Goal: Task Accomplishment & Management: Manage account settings

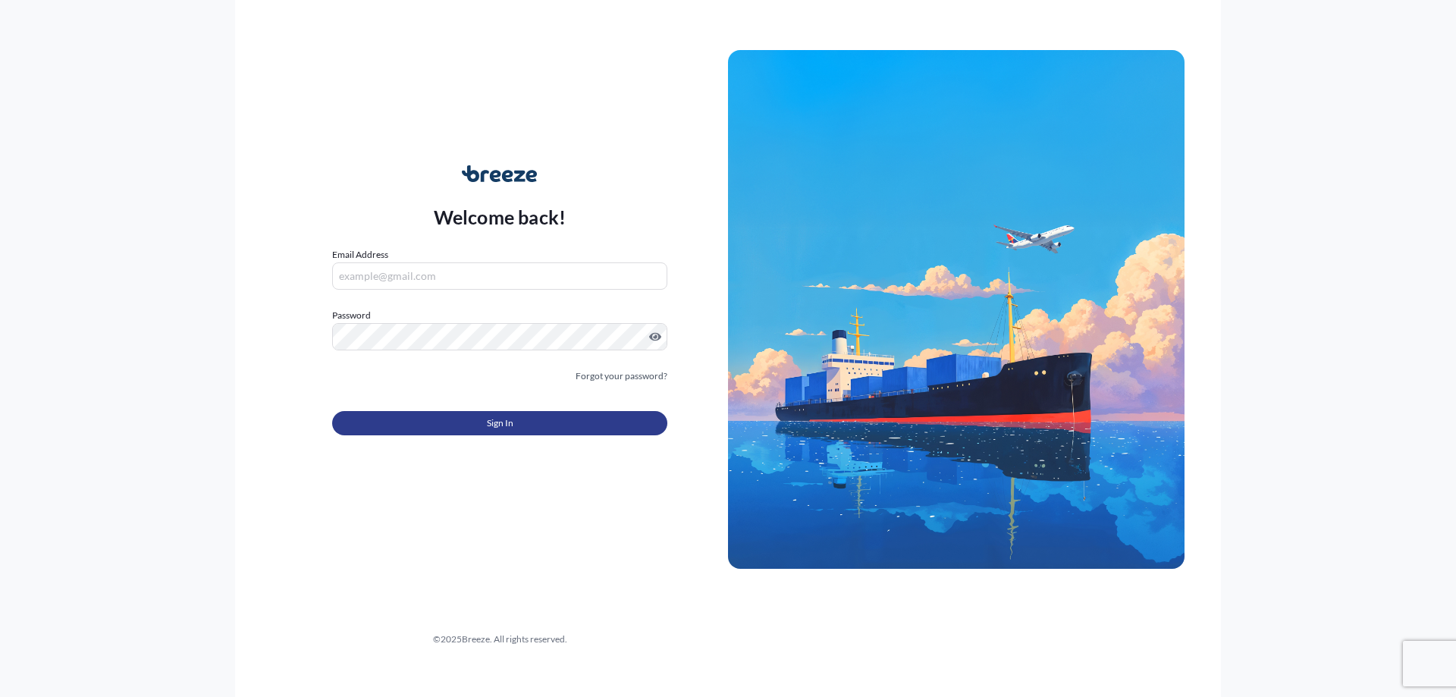
type input "[PERSON_NAME][EMAIL_ADDRESS][PERSON_NAME][DOMAIN_NAME]"
click at [552, 415] on button "Sign In" at bounding box center [499, 423] width 335 height 24
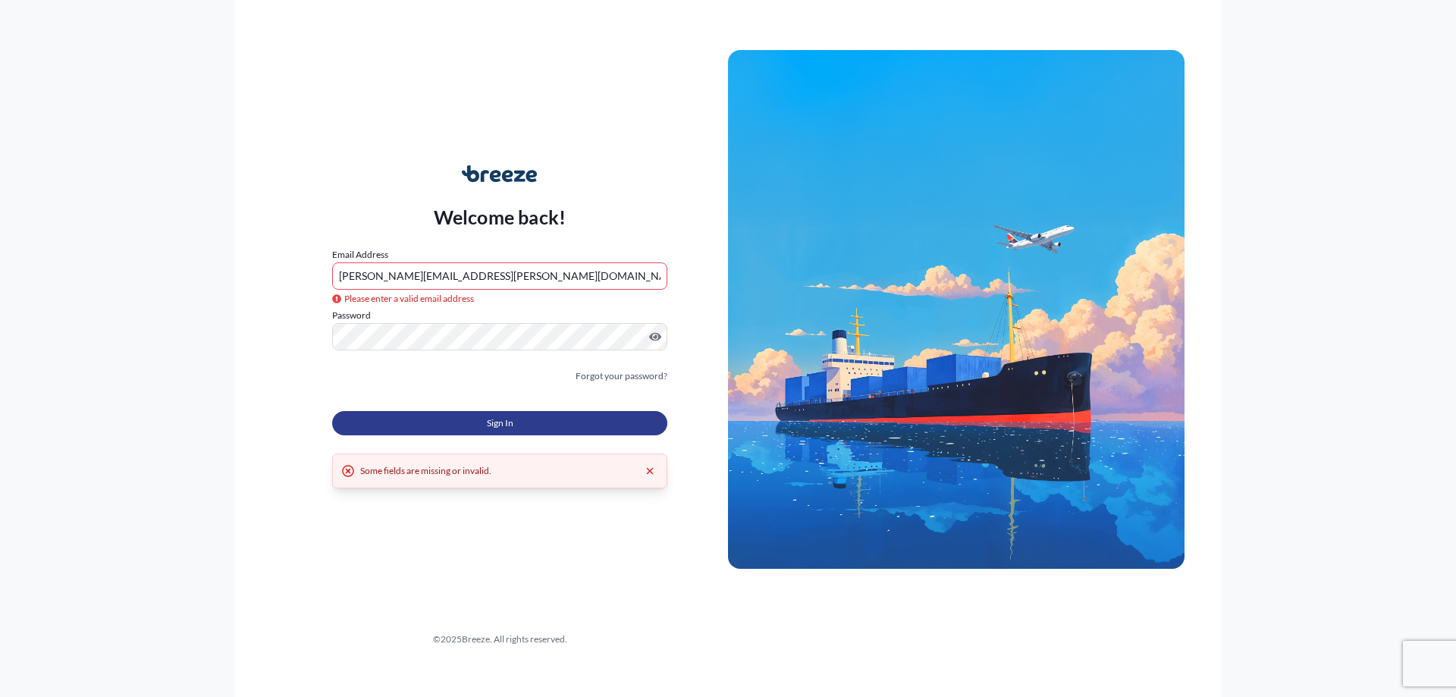
click at [457, 425] on button "Sign In" at bounding box center [499, 423] width 335 height 24
click at [541, 274] on input "[PERSON_NAME][EMAIL_ADDRESS][PERSON_NAME][DOMAIN_NAME]" at bounding box center [499, 275] width 335 height 27
click at [491, 424] on span "Sign In" at bounding box center [500, 422] width 27 height 15
click at [517, 280] on input "[PERSON_NAME][EMAIL_ADDRESS][PERSON_NAME][DOMAIN_NAME]" at bounding box center [499, 275] width 335 height 27
click at [465, 421] on button "Sign In" at bounding box center [499, 423] width 335 height 24
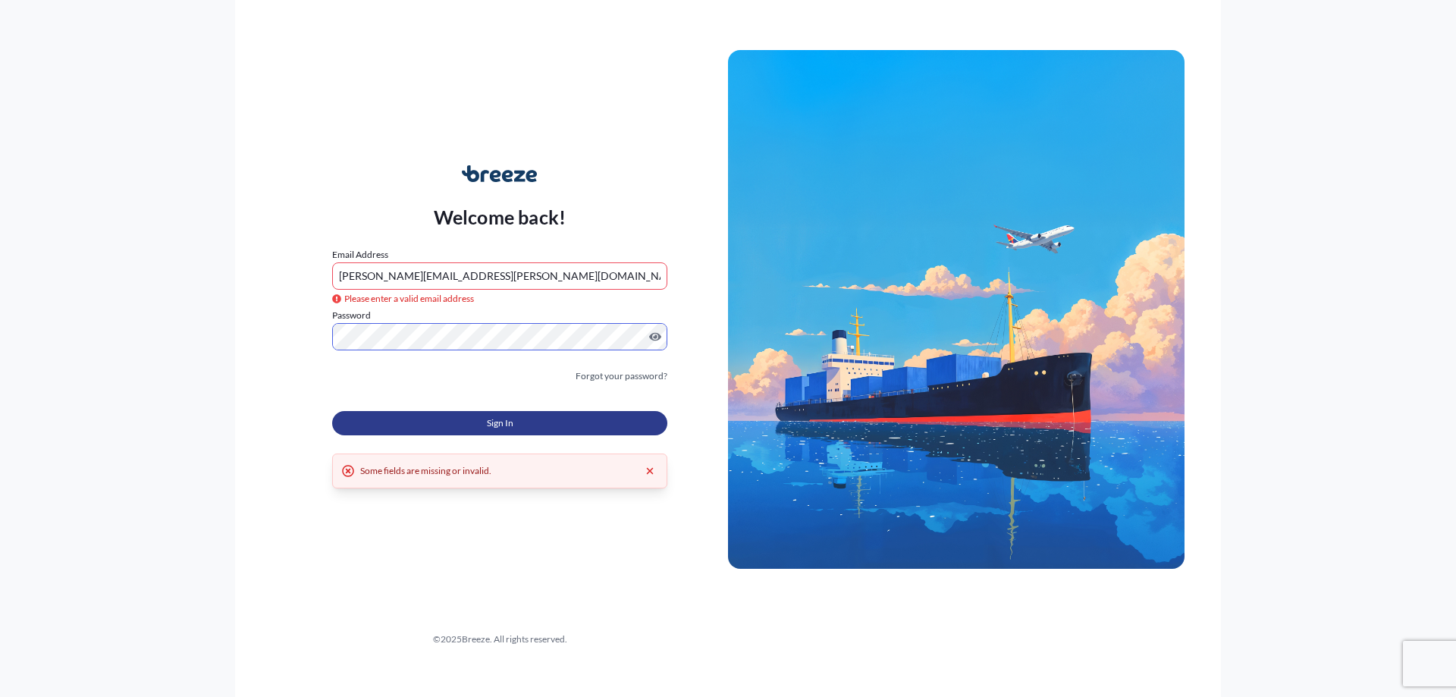
click at [406, 412] on button "Sign In" at bounding box center [499, 423] width 335 height 24
click at [409, 419] on button "Sign In" at bounding box center [499, 423] width 335 height 24
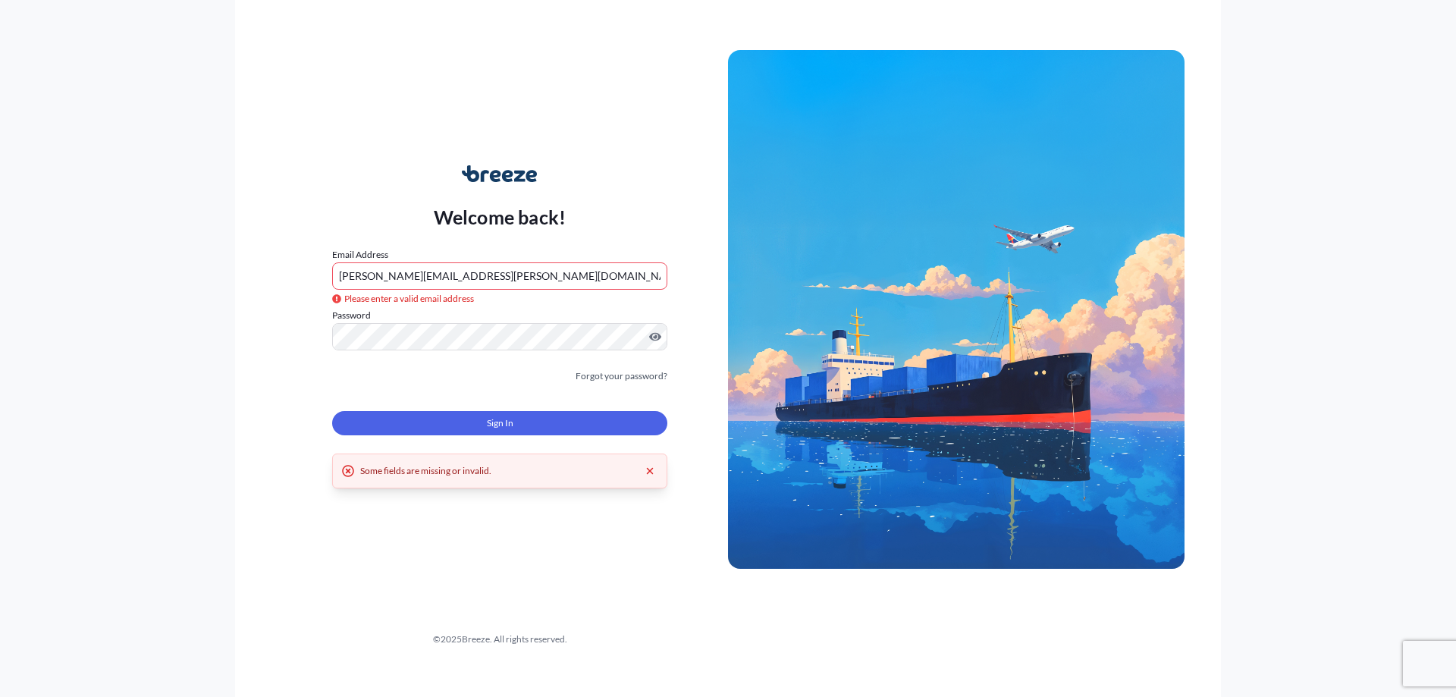
drag, startPoint x: 489, startPoint y: 287, endPoint x: 1246, endPoint y: 317, distance: 757.9
click at [1248, 313] on div "Welcome back! Email Address liam.o'hara-lilley@mapcargo.co.uk Please enter a va…" at bounding box center [728, 348] width 1456 height 697
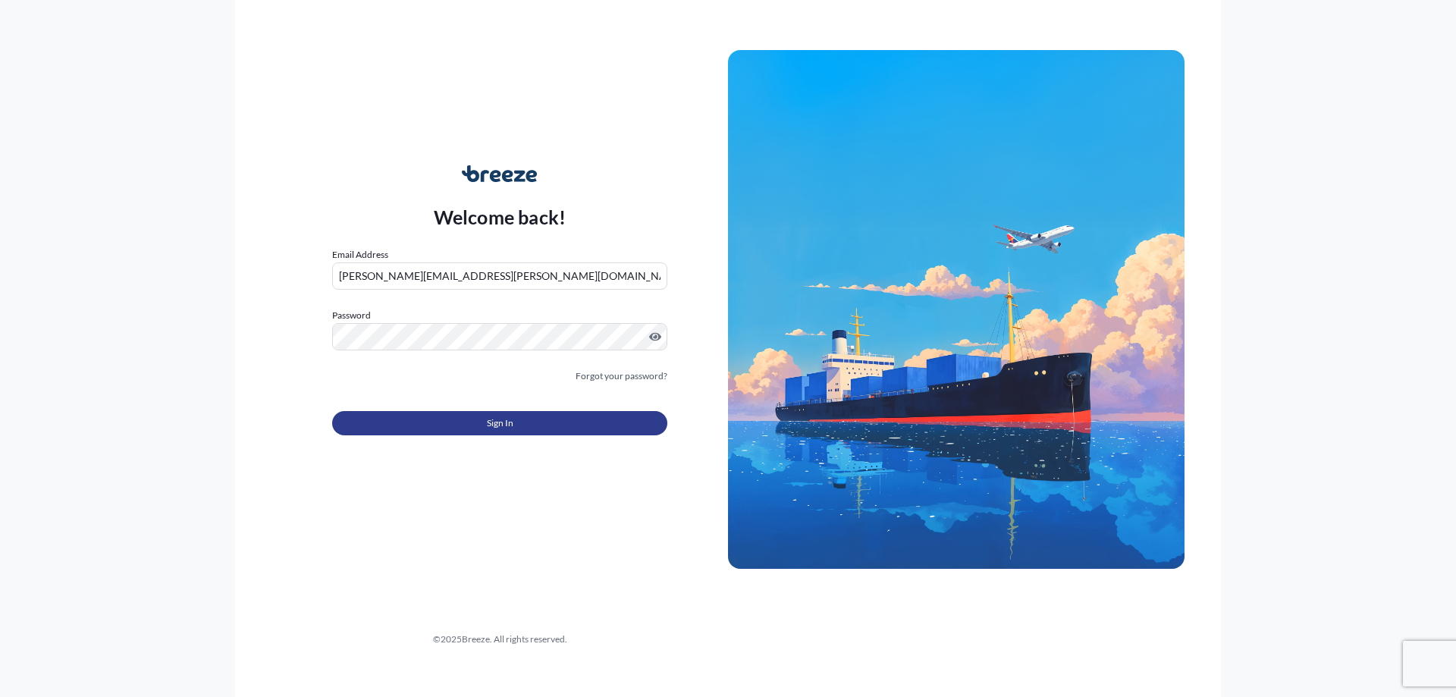
click at [549, 414] on button "Sign In" at bounding box center [499, 423] width 335 height 24
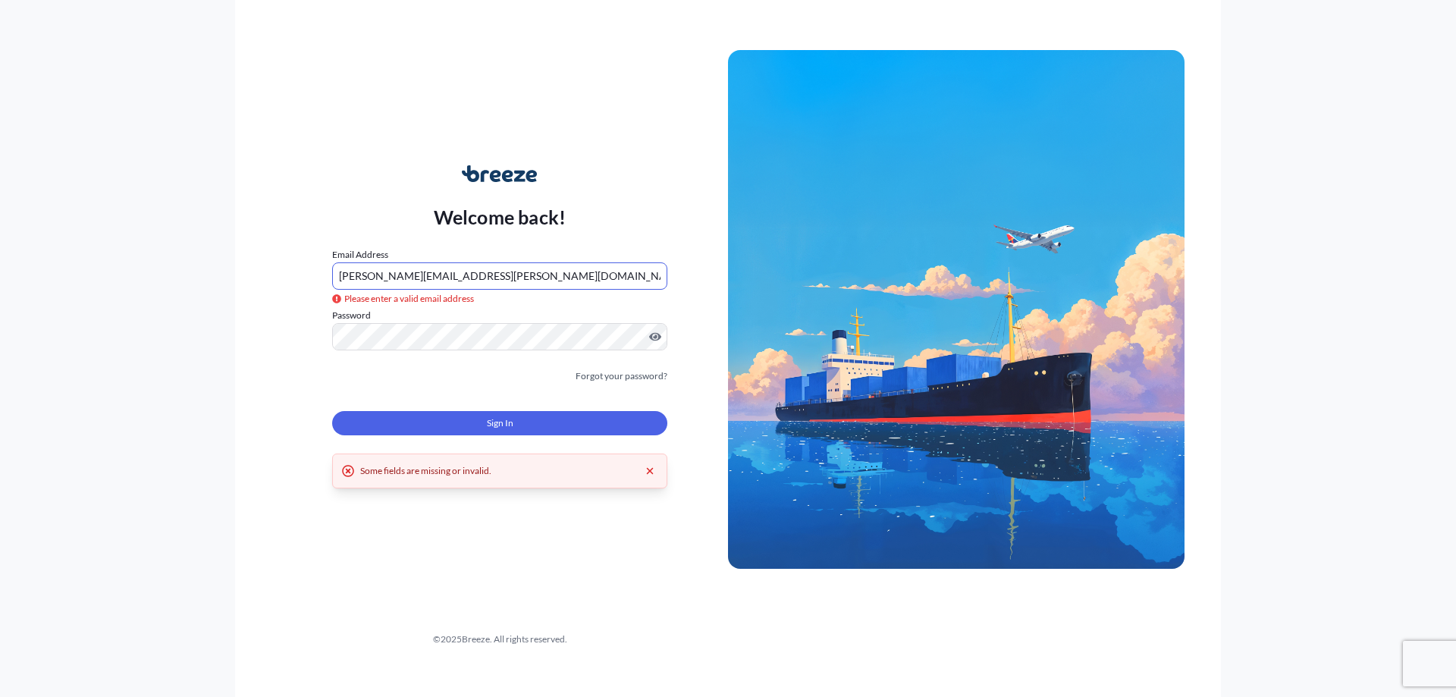
drag, startPoint x: 368, startPoint y: 278, endPoint x: 387, endPoint y: 281, distance: 19.2
click at [368, 278] on input "[PERSON_NAME][EMAIL_ADDRESS][PERSON_NAME][DOMAIN_NAME]" at bounding box center [499, 275] width 335 height 27
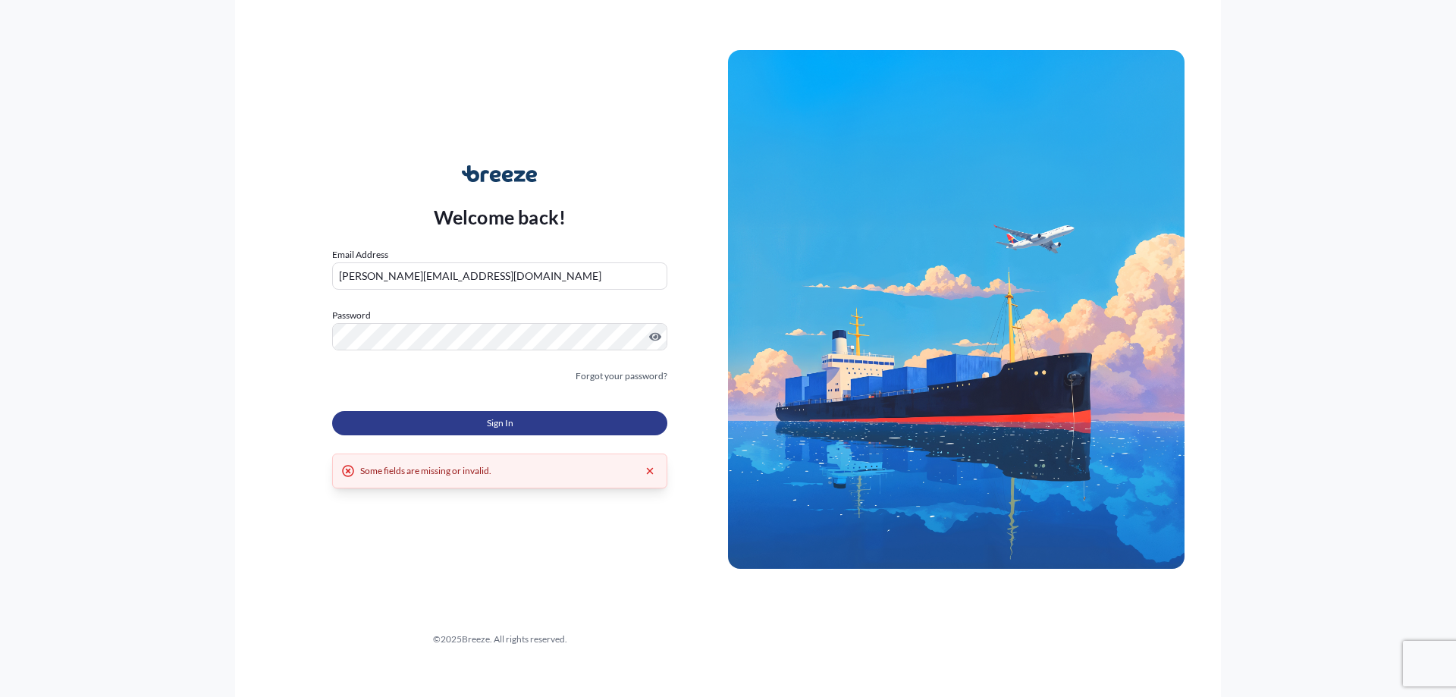
click at [522, 425] on button "Sign In" at bounding box center [499, 423] width 335 height 24
click at [364, 277] on input "[PERSON_NAME][EMAIL_ADDRESS][DOMAIN_NAME]" at bounding box center [499, 275] width 335 height 27
click at [367, 280] on input "[PERSON_NAME][EMAIL_ADDRESS][DOMAIN_NAME]" at bounding box center [499, 275] width 335 height 27
click at [368, 277] on input "[PERSON_NAME][EMAIL_ADDRESS][DOMAIN_NAME]" at bounding box center [499, 275] width 335 height 27
click at [365, 277] on input "[PERSON_NAME][EMAIL_ADDRESS][DOMAIN_NAME]" at bounding box center [499, 275] width 335 height 27
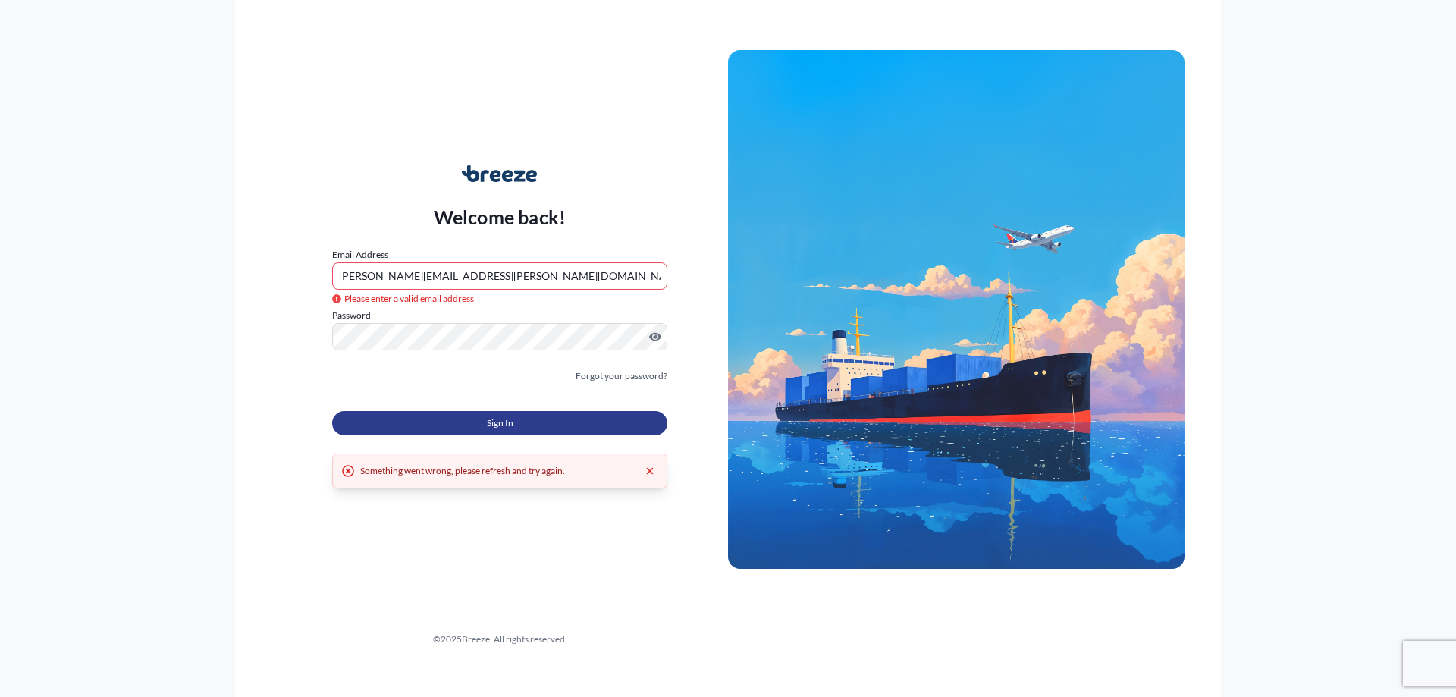
click at [478, 423] on button "Sign In" at bounding box center [499, 423] width 335 height 24
click at [479, 427] on button "Sign In" at bounding box center [499, 423] width 335 height 24
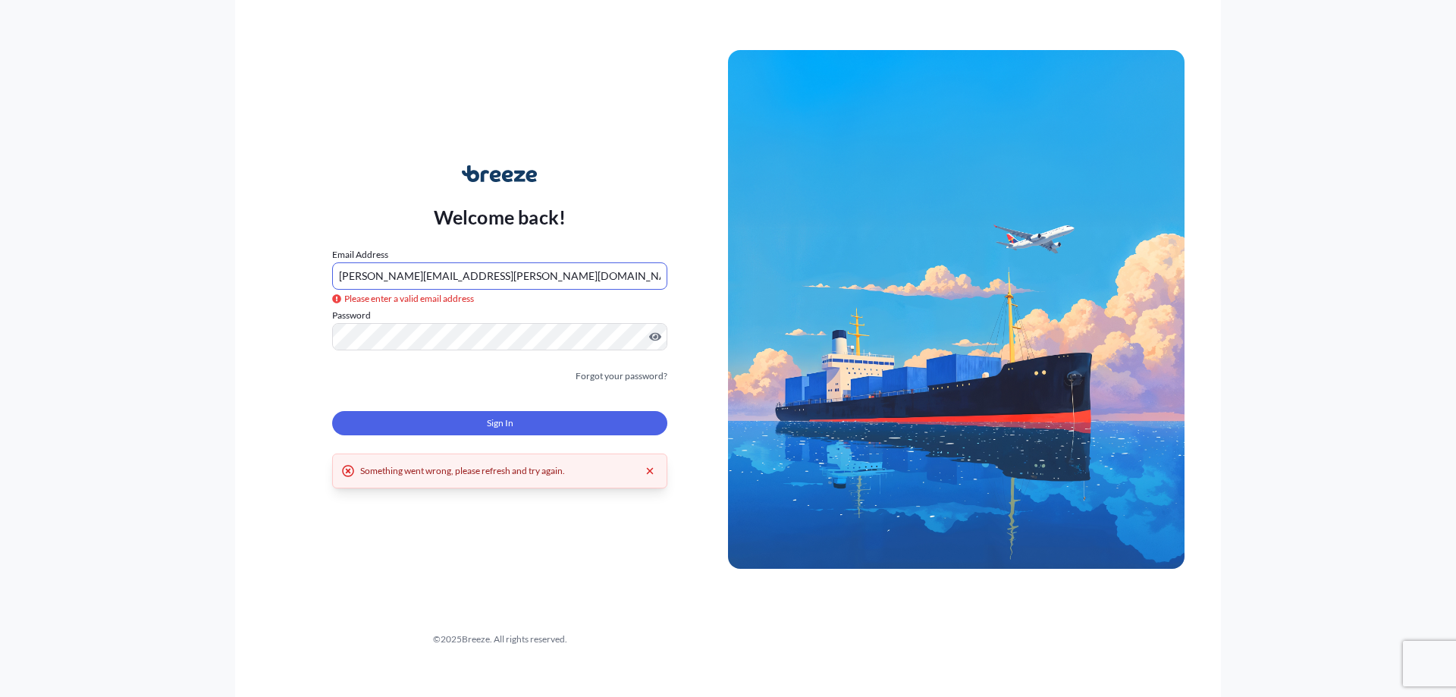
click at [512, 281] on input "[PERSON_NAME][EMAIL_ADDRESS][PERSON_NAME][DOMAIN_NAME]" at bounding box center [499, 275] width 335 height 27
click at [579, 280] on input "[PERSON_NAME][EMAIL_ADDRESS][PERSON_NAME][DOMAIN_NAME]" at bounding box center [499, 275] width 335 height 27
click at [625, 186] on div "Welcome back! Email Address [EMAIL_ADDRESS][PERSON_NAME][DOMAIN_NAME] Please en…" at bounding box center [499, 309] width 456 height 349
drag, startPoint x: 367, startPoint y: 277, endPoint x: 384, endPoint y: 280, distance: 17.0
click at [367, 277] on input "[PERSON_NAME][EMAIL_ADDRESS][PERSON_NAME][DOMAIN_NAME]" at bounding box center [499, 275] width 335 height 27
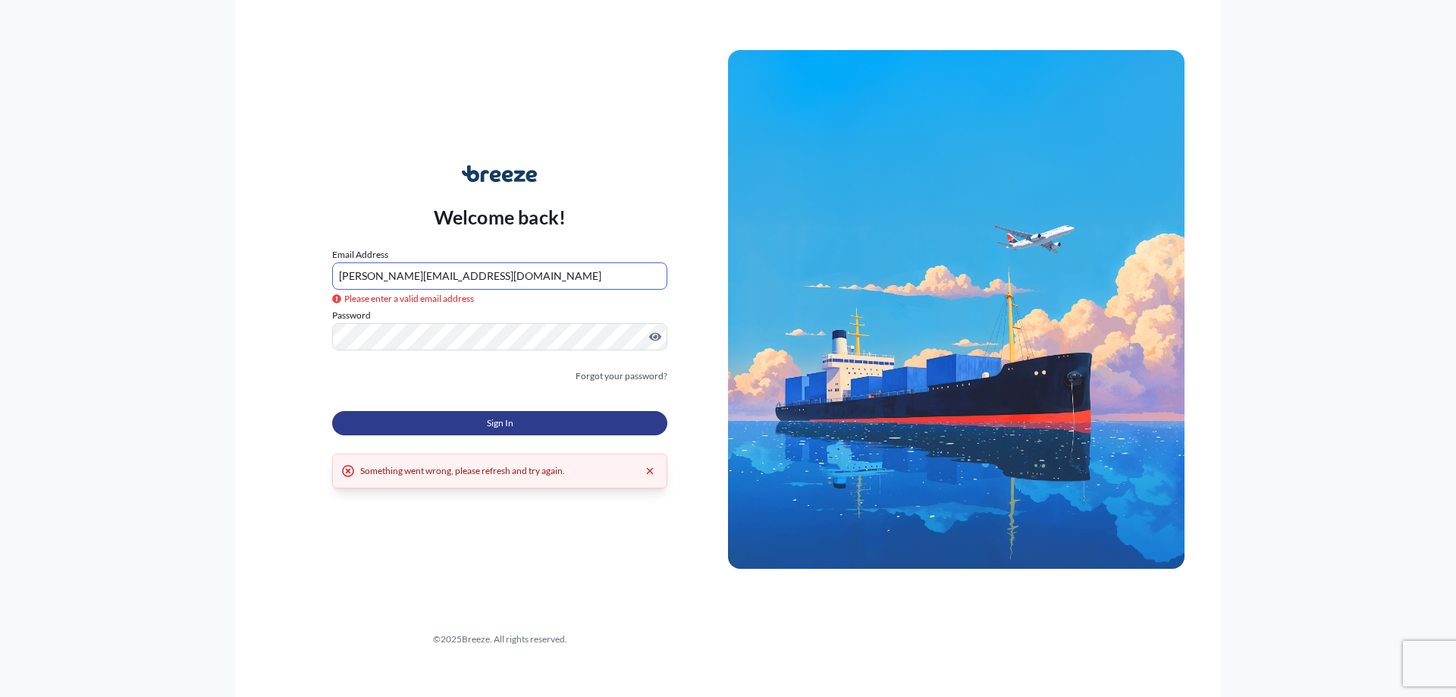
type input "[PERSON_NAME][EMAIL_ADDRESS][DOMAIN_NAME]"
click at [452, 431] on button "Sign In" at bounding box center [499, 423] width 335 height 24
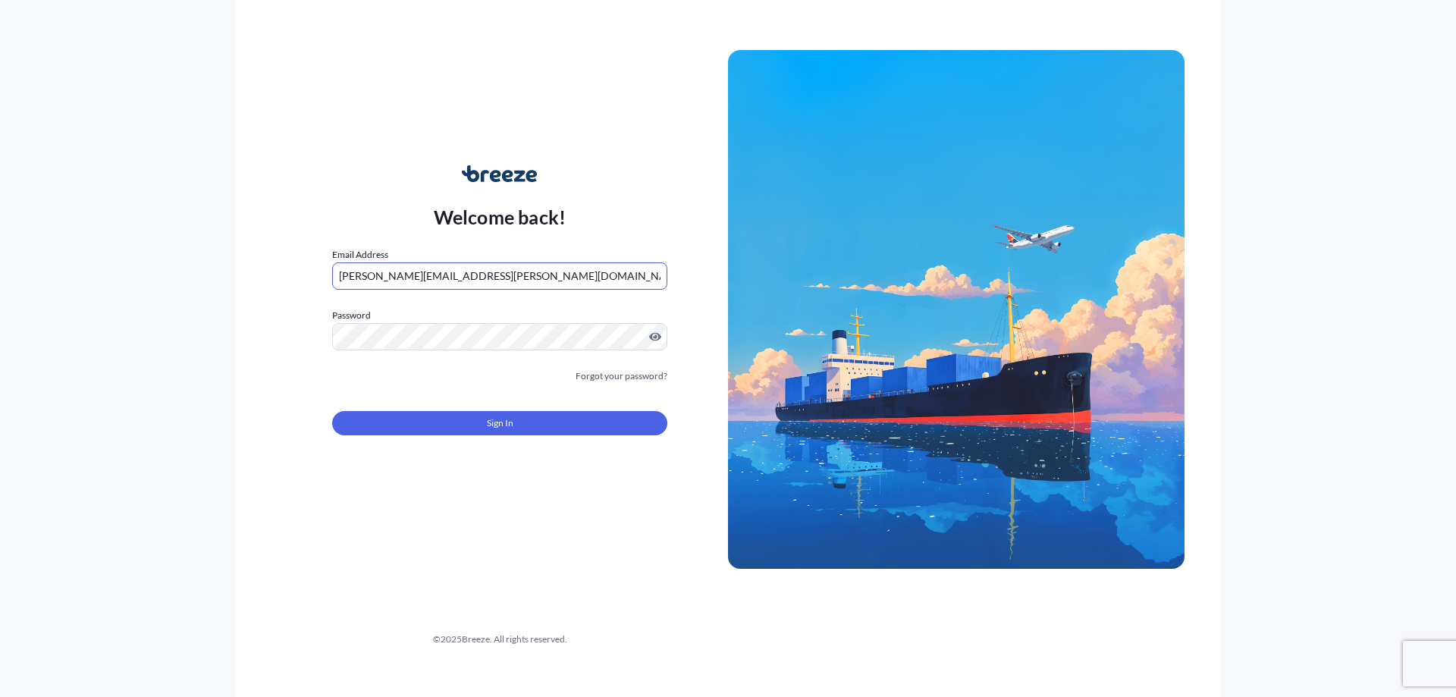
click at [367, 277] on input "[PERSON_NAME][EMAIL_ADDRESS][PERSON_NAME][DOMAIN_NAME]" at bounding box center [499, 275] width 335 height 27
click at [452, 425] on button "Sign In" at bounding box center [499, 423] width 335 height 24
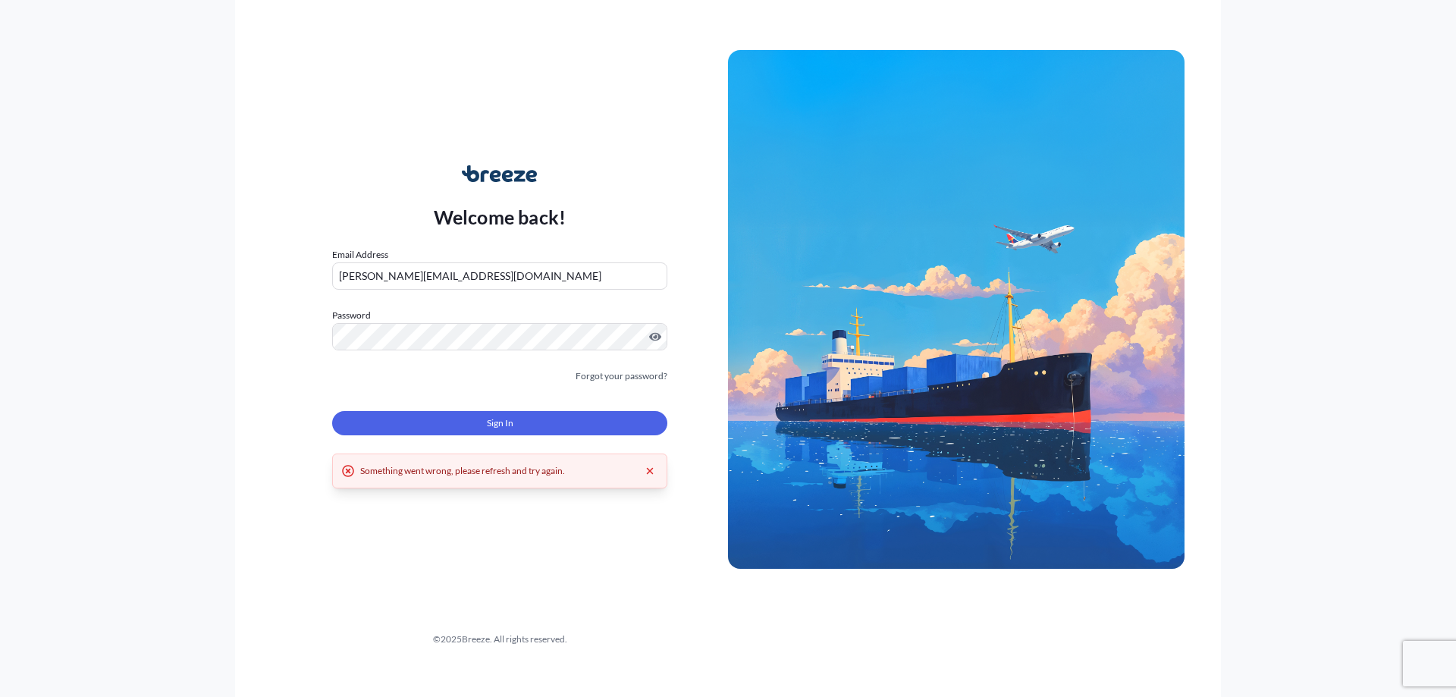
click at [390, 276] on input "[PERSON_NAME][EMAIL_ADDRESS][DOMAIN_NAME]" at bounding box center [499, 275] width 335 height 27
click at [613, 421] on button "Sign In" at bounding box center [499, 423] width 335 height 24
click at [364, 276] on input "liam.oharalilley@mapcargo.co.uk" at bounding box center [499, 275] width 335 height 27
click at [388, 275] on input "liam.o'haralilley@mapcargo.co.uk" at bounding box center [499, 275] width 335 height 27
click at [470, 417] on button "Sign In" at bounding box center [499, 423] width 335 height 24
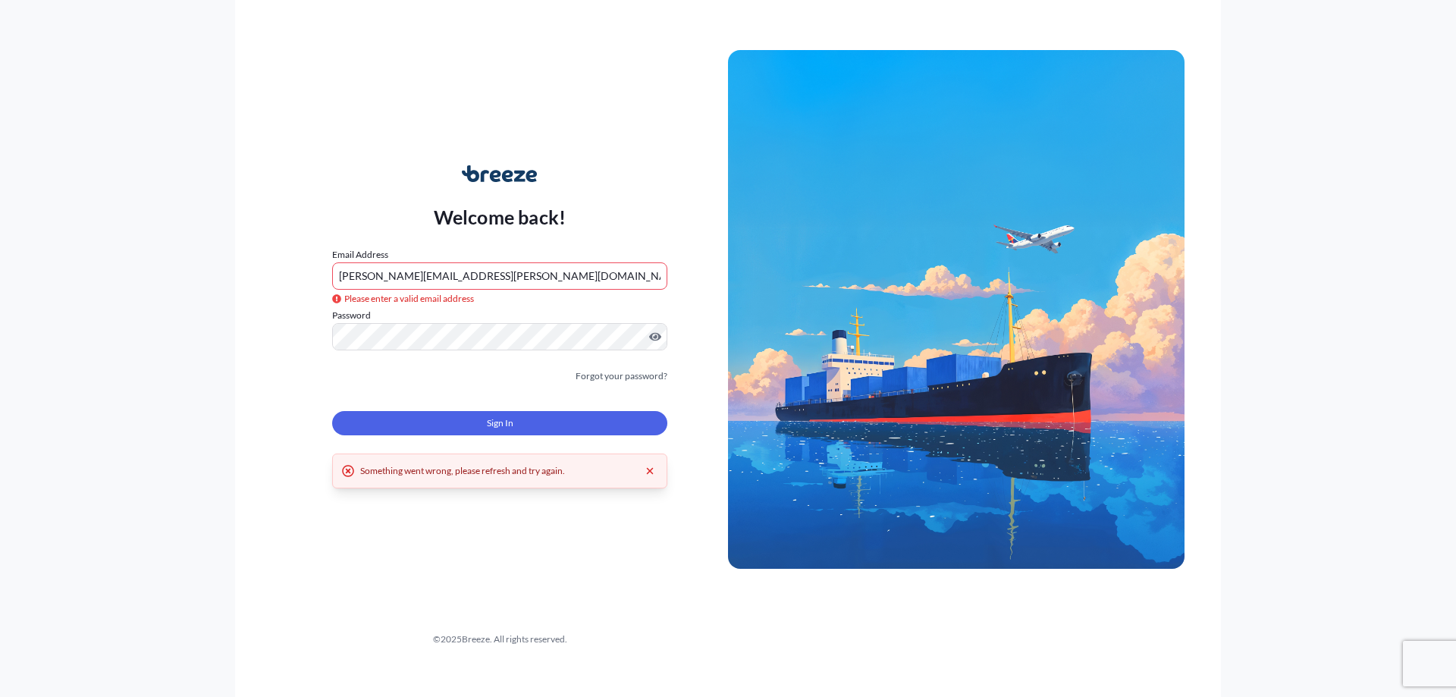
drag, startPoint x: 369, startPoint y: 276, endPoint x: 386, endPoint y: 283, distance: 18.0
click at [369, 277] on input "[PERSON_NAME][EMAIL_ADDRESS][PERSON_NAME][DOMAIN_NAME]" at bounding box center [499, 275] width 335 height 27
type input "[PERSON_NAME][EMAIL_ADDRESS][DOMAIN_NAME]"
click at [296, 334] on div "Welcome back! Email Address liam.ohara-lilley@mapcargo.co.uk Password Must incl…" at bounding box center [499, 309] width 456 height 349
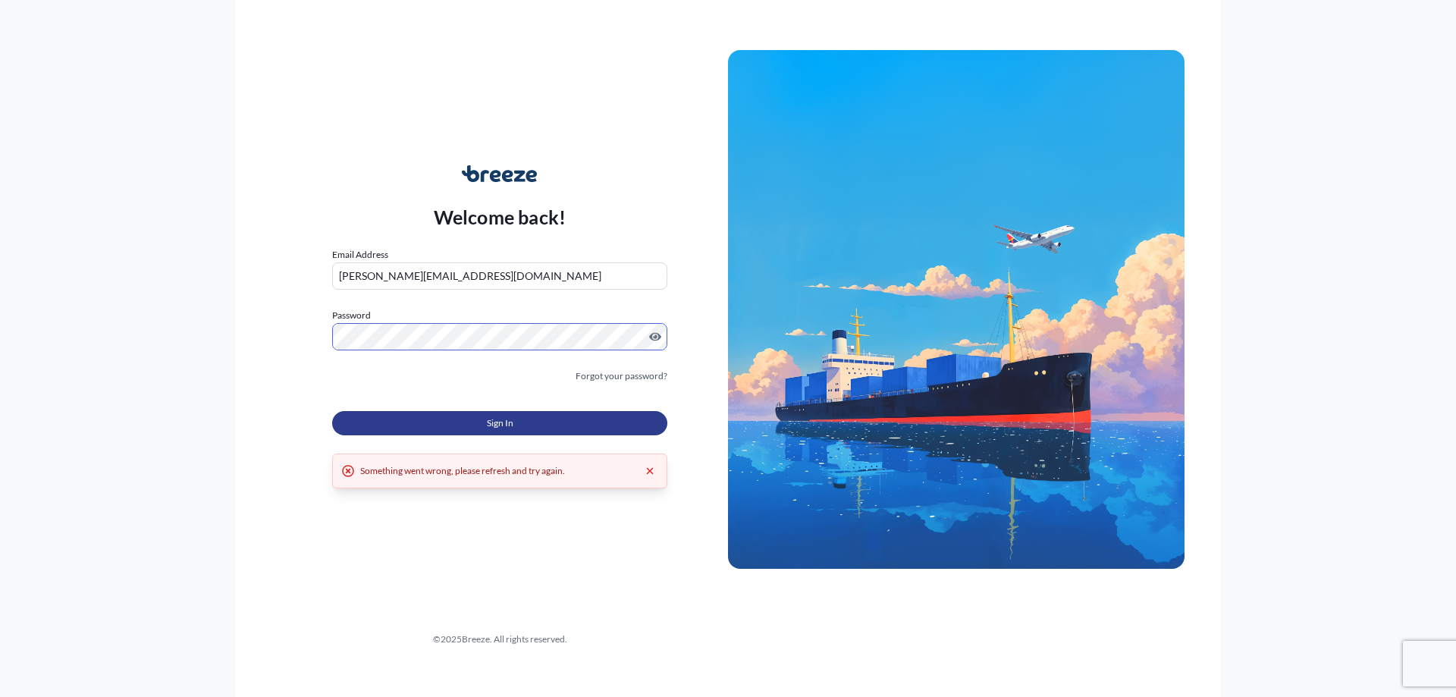
click at [359, 425] on button "Sign In" at bounding box center [499, 423] width 335 height 24
